Goal: Task Accomplishment & Management: Complete application form

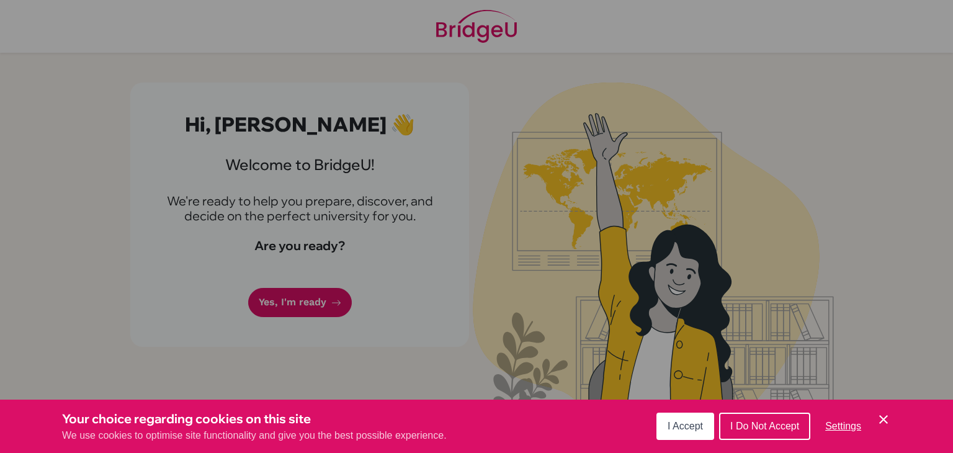
click at [684, 425] on span "I Accept" at bounding box center [685, 426] width 35 height 11
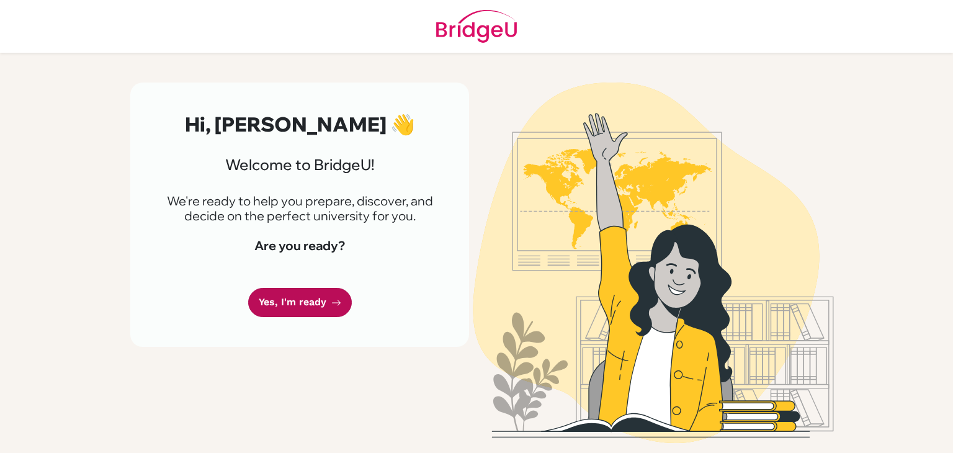
click at [318, 306] on link "Yes, I'm ready" at bounding box center [300, 302] width 104 height 29
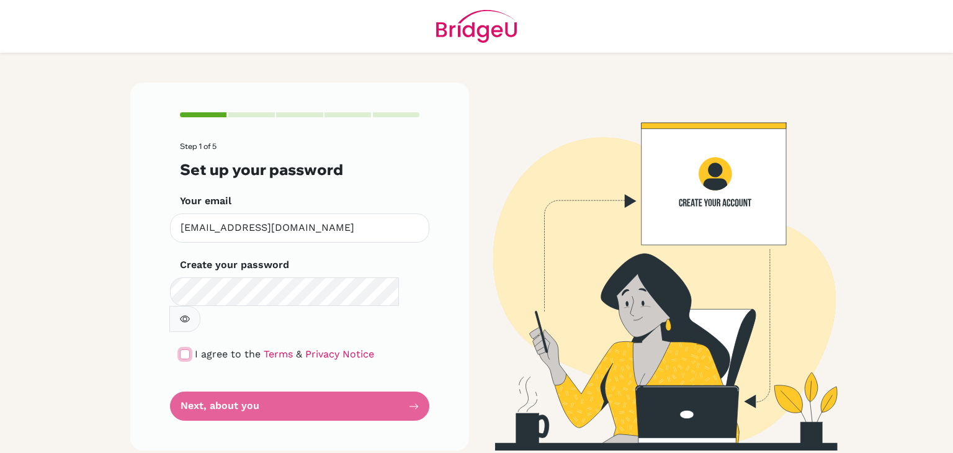
click at [186, 349] on input "checkbox" at bounding box center [185, 354] width 10 height 10
checkbox input "true"
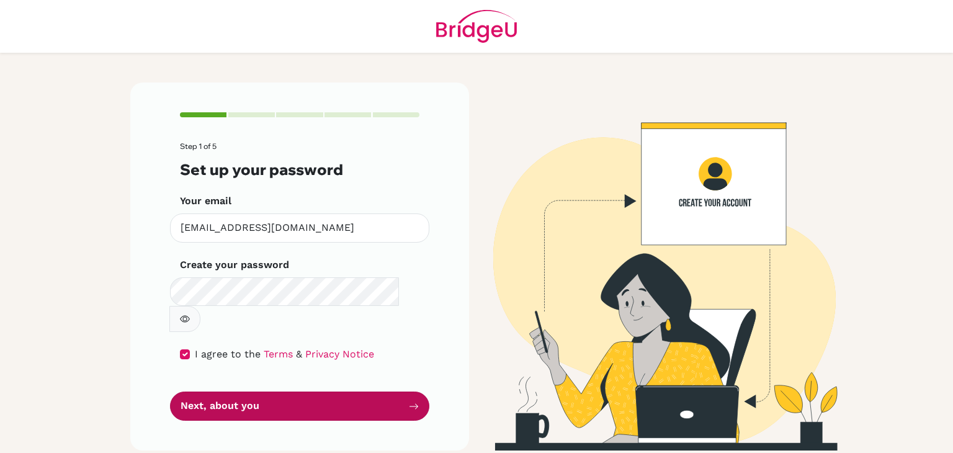
click at [238, 392] on button "Next, about you" at bounding box center [299, 406] width 259 height 29
